Goal: Transaction & Acquisition: Purchase product/service

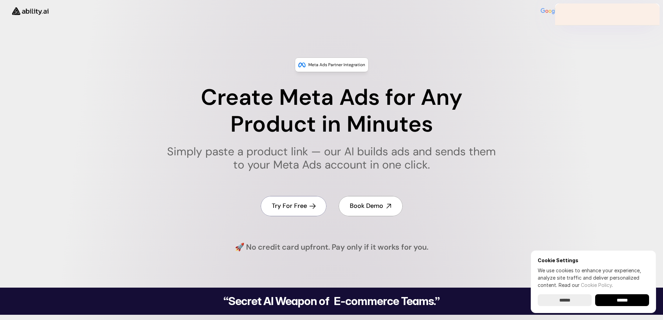
click at [291, 203] on h4 "Try For Free" at bounding box center [289, 206] width 35 height 9
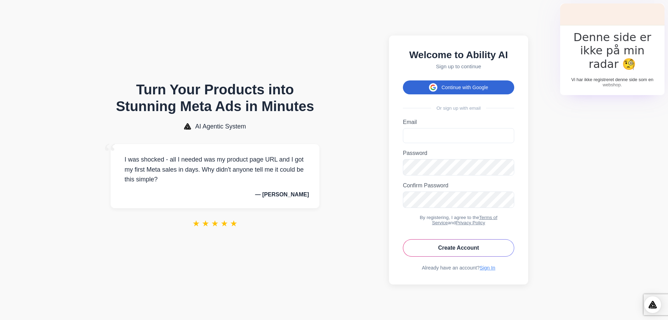
click at [440, 81] on button "Continue with Google" at bounding box center [458, 87] width 111 height 14
click at [460, 83] on button "Continue with Google" at bounding box center [458, 87] width 111 height 14
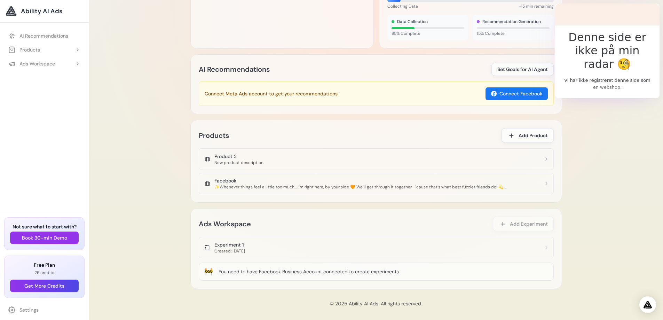
scroll to position [317, 0]
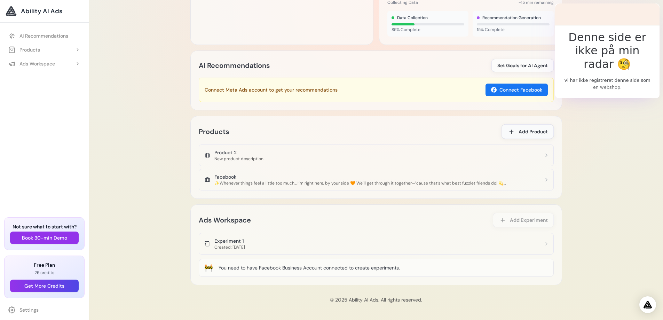
click at [522, 131] on span "Add Product" at bounding box center [533, 131] width 29 height 7
